Goal: Navigation & Orientation: Find specific page/section

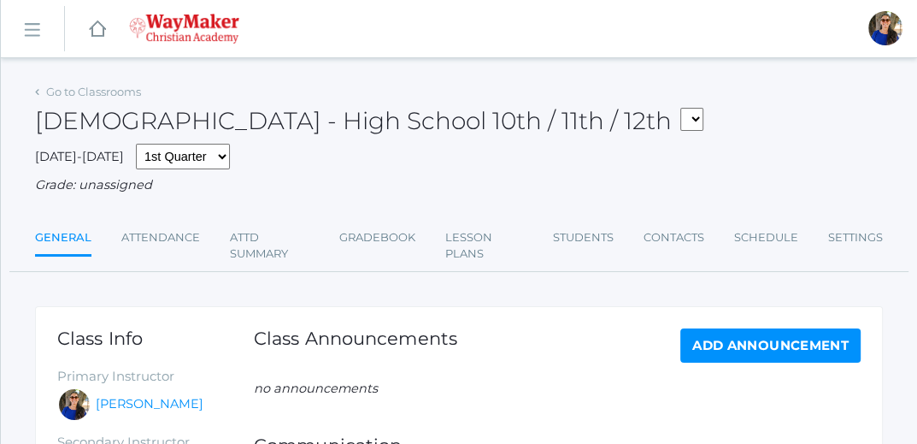
click at [27, 30] on rect at bounding box center [31, 30] width 27 height 27
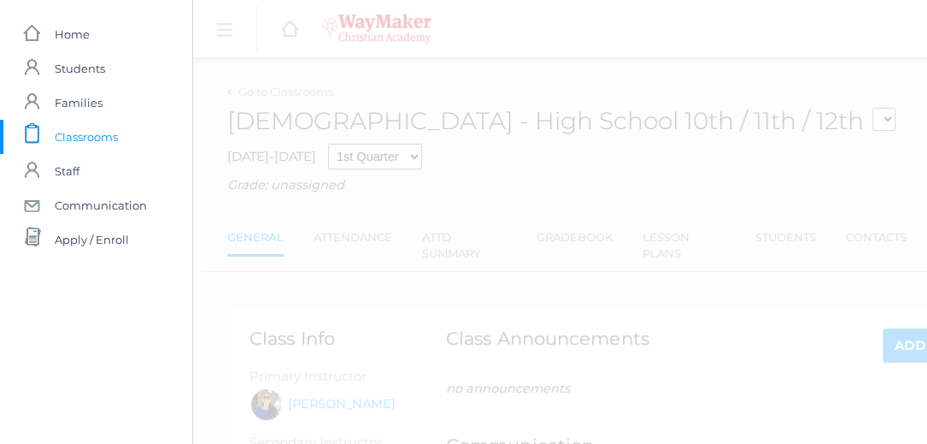
click at [64, 137] on span "Classrooms" at bounding box center [86, 137] width 63 height 34
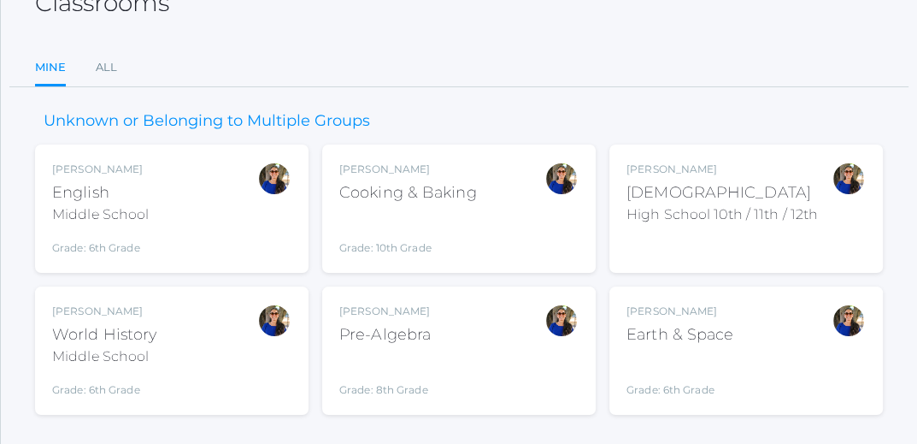
scroll to position [121, 0]
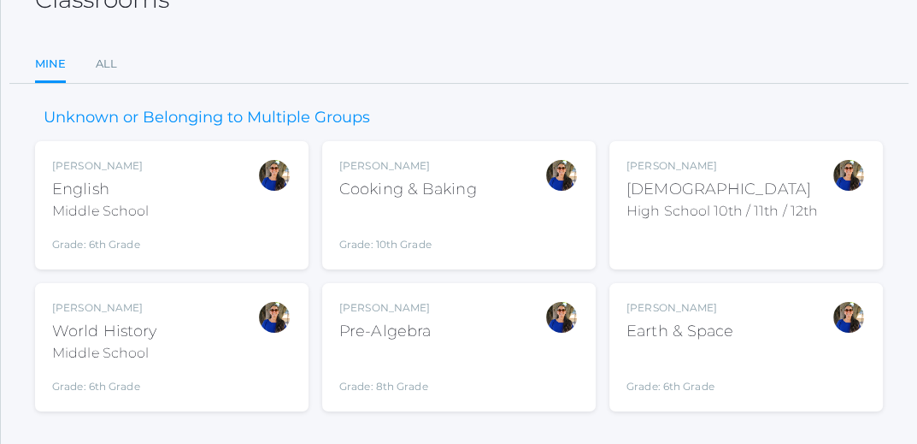
click at [152, 346] on div "Middle School" at bounding box center [104, 353] width 104 height 21
